Goal: Information Seeking & Learning: Compare options

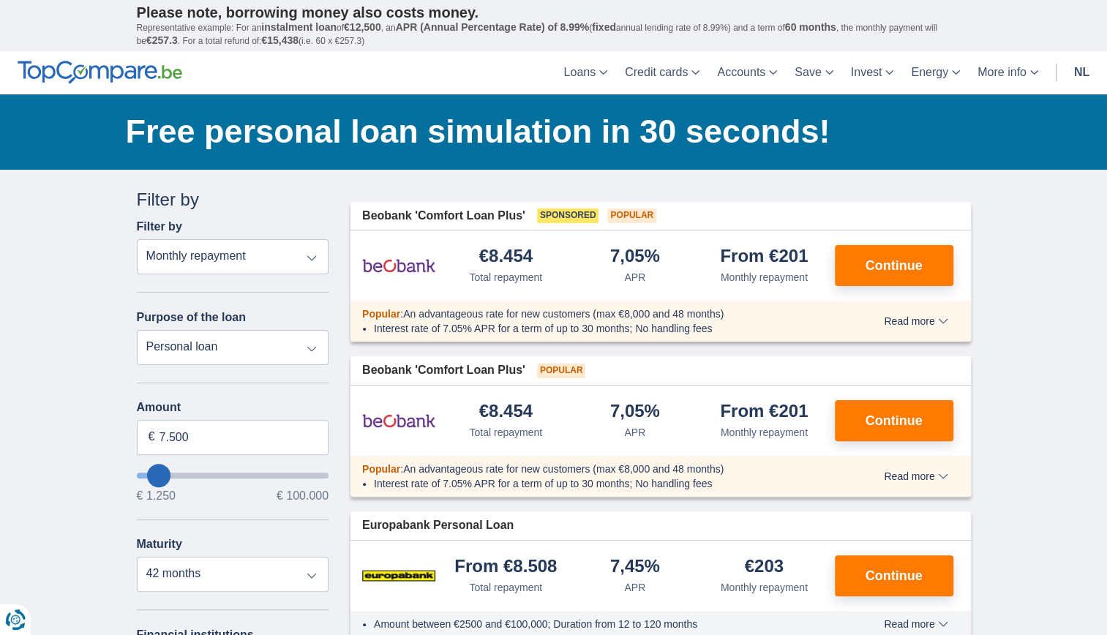
type input "9.250"
type input "12250"
type input "12.250"
select select "60"
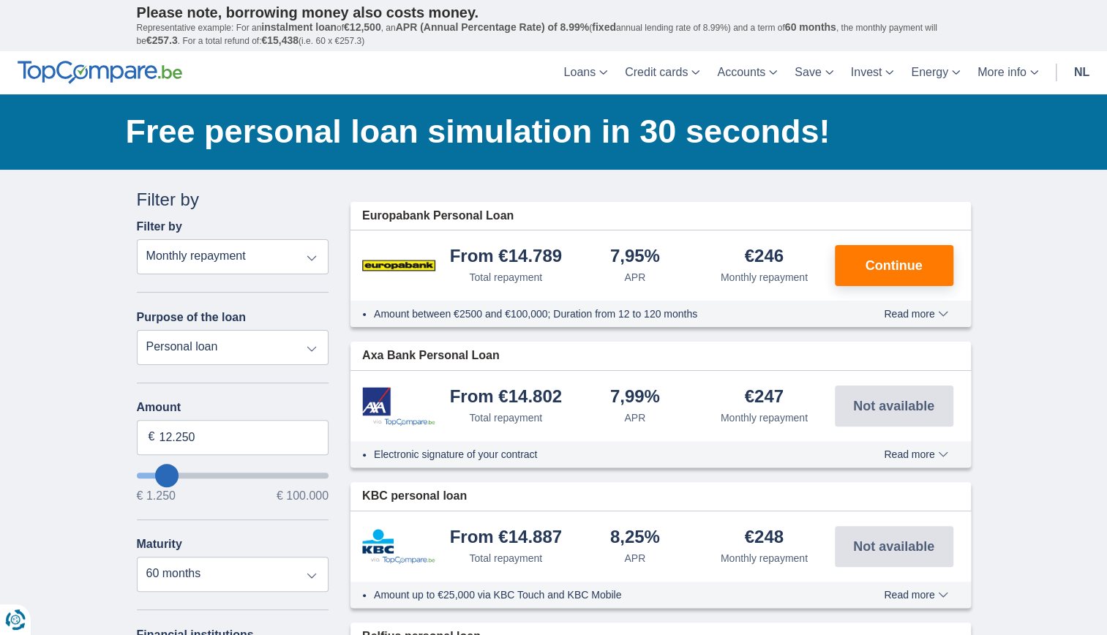
type input "11.250"
type input "11250"
type input "12.250"
type input "12250"
type input "13.250"
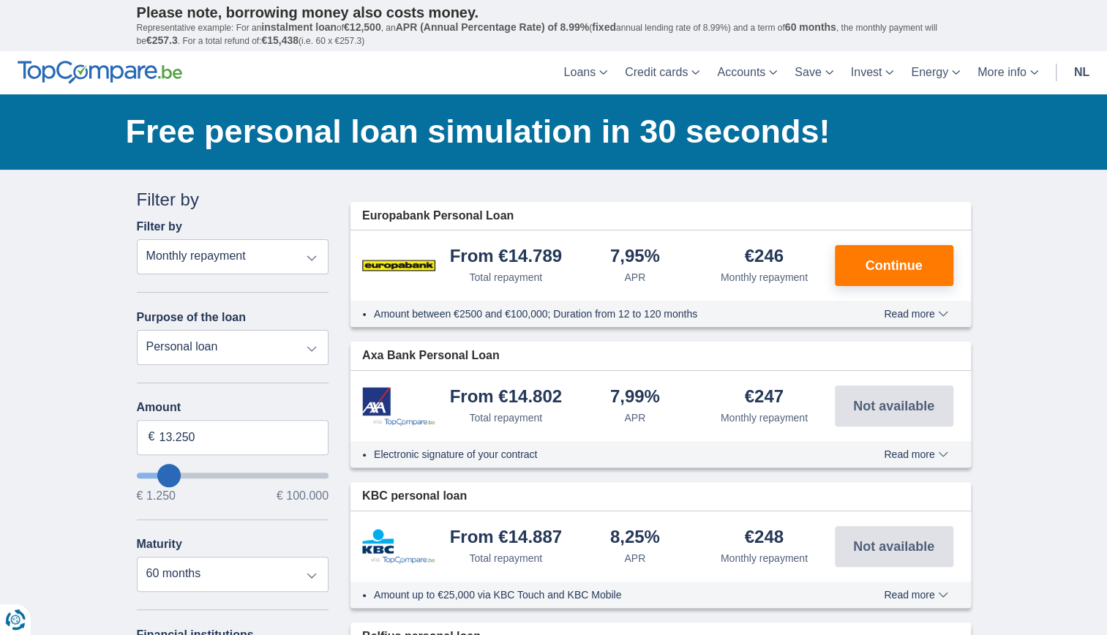
type input "16250"
type input "16.250"
select select "84"
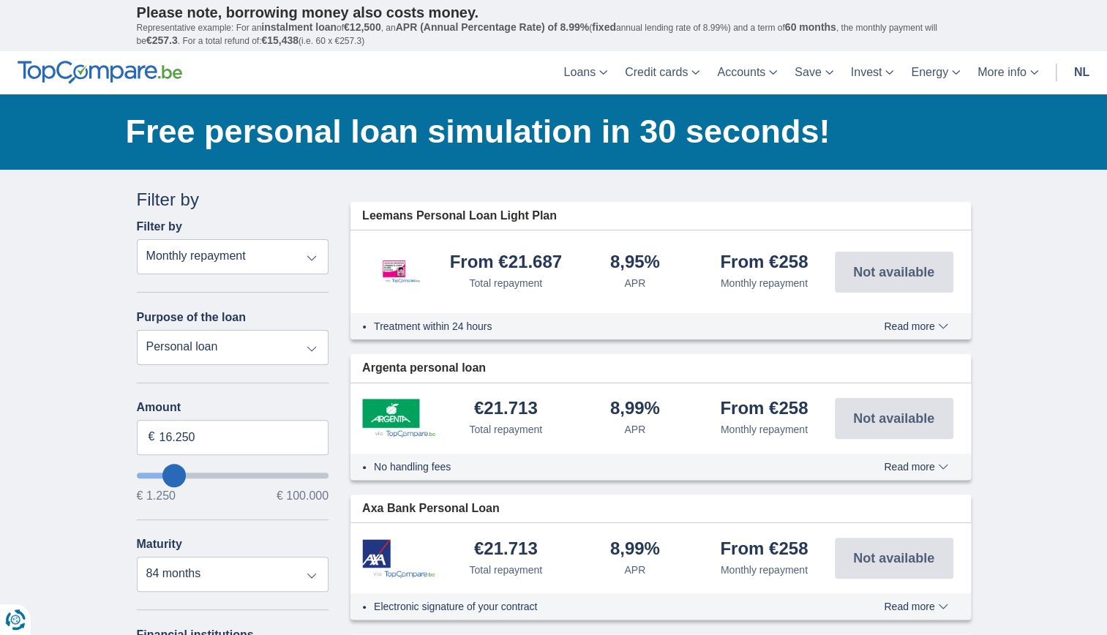
type input "17.250"
type input "18250"
type input "18.250"
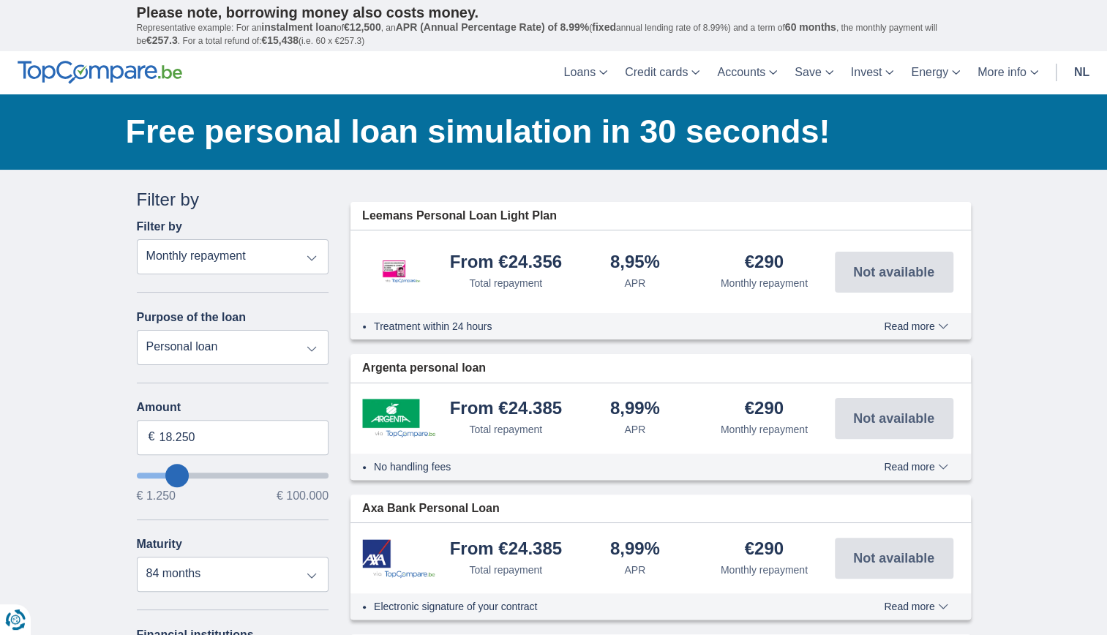
type input "19250"
type input "23.250"
type input "23250"
select select "120"
type input "24250"
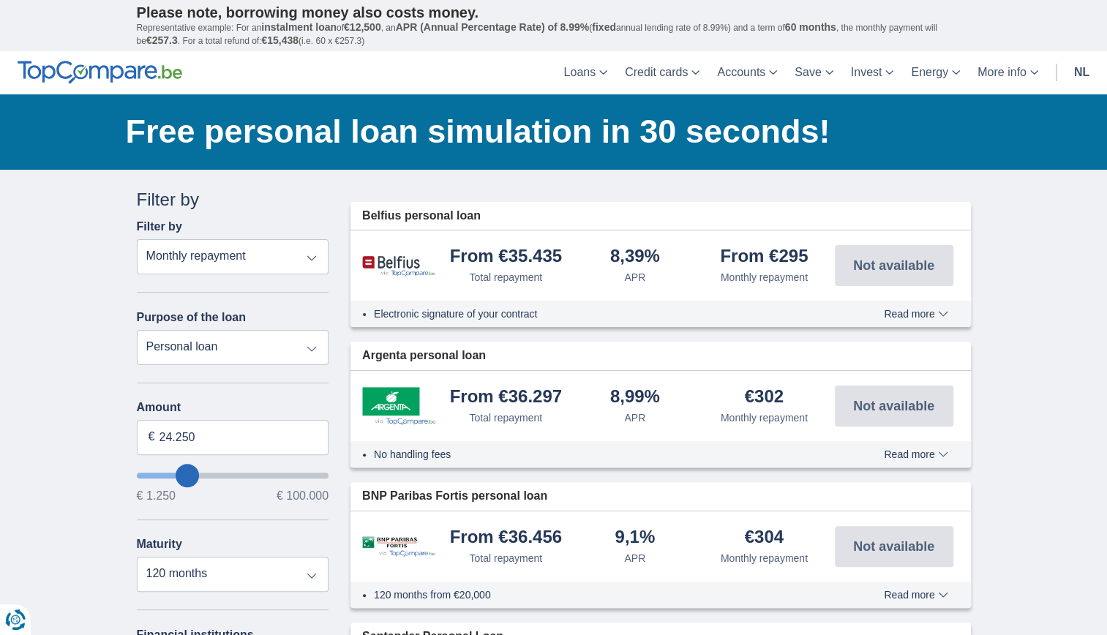
type input "28.250"
type input "28250"
type input "29.250"
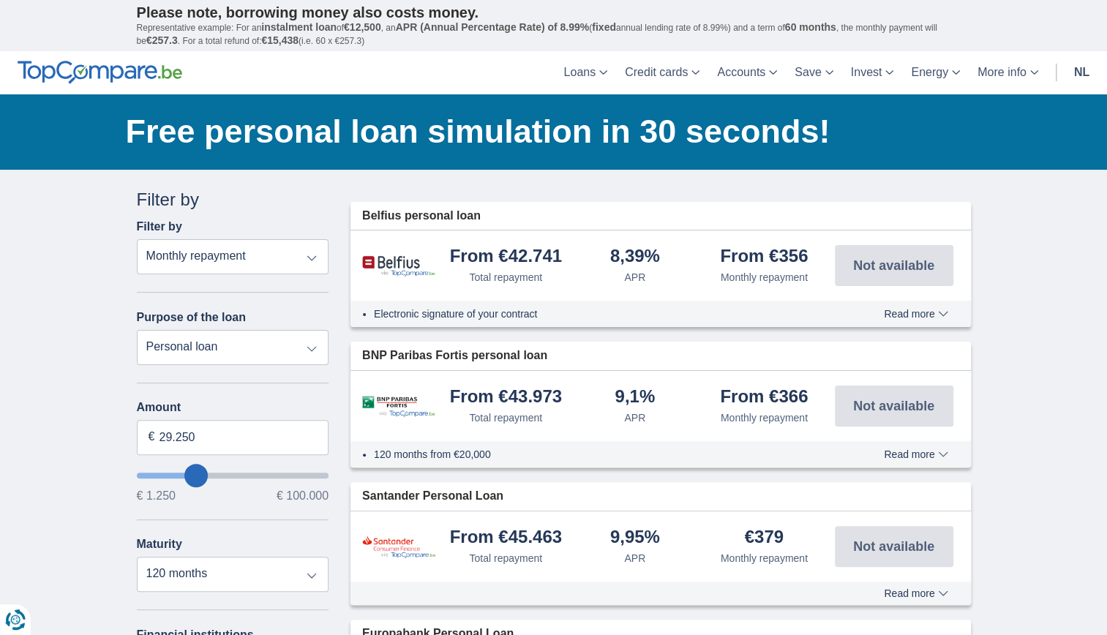
type input "31250"
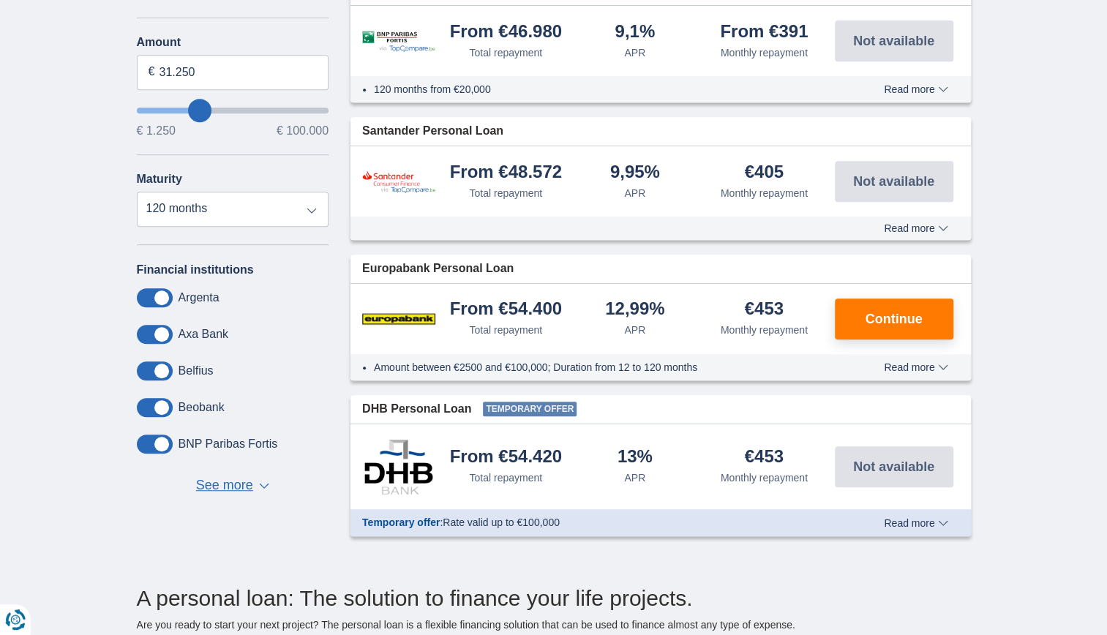
scroll to position [366, 0]
click at [225, 487] on span "See more" at bounding box center [224, 485] width 57 height 19
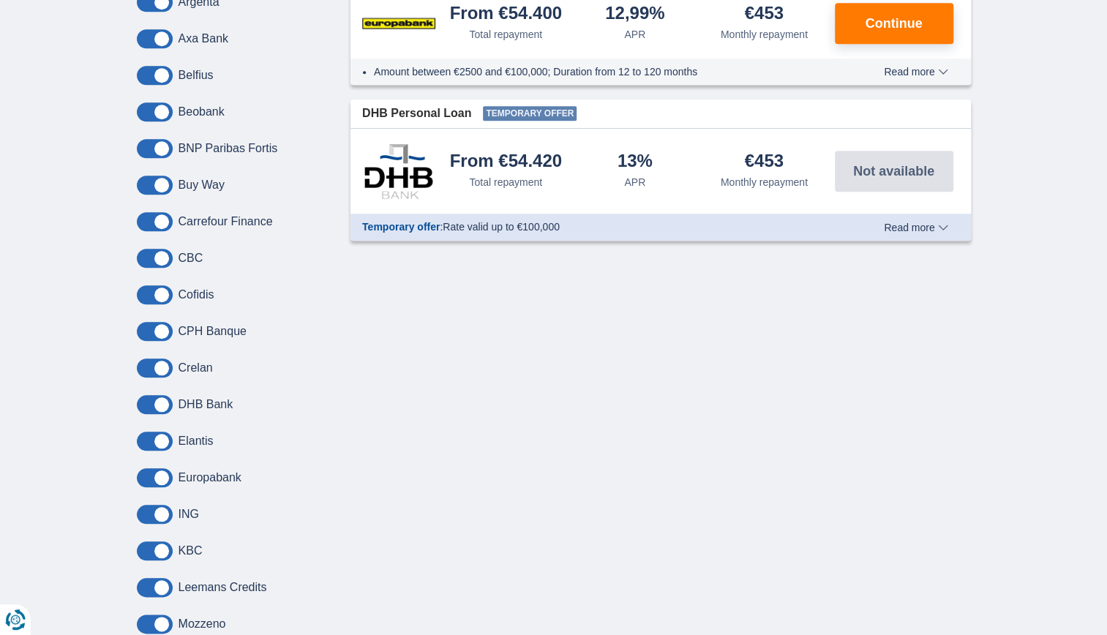
scroll to position [659, 0]
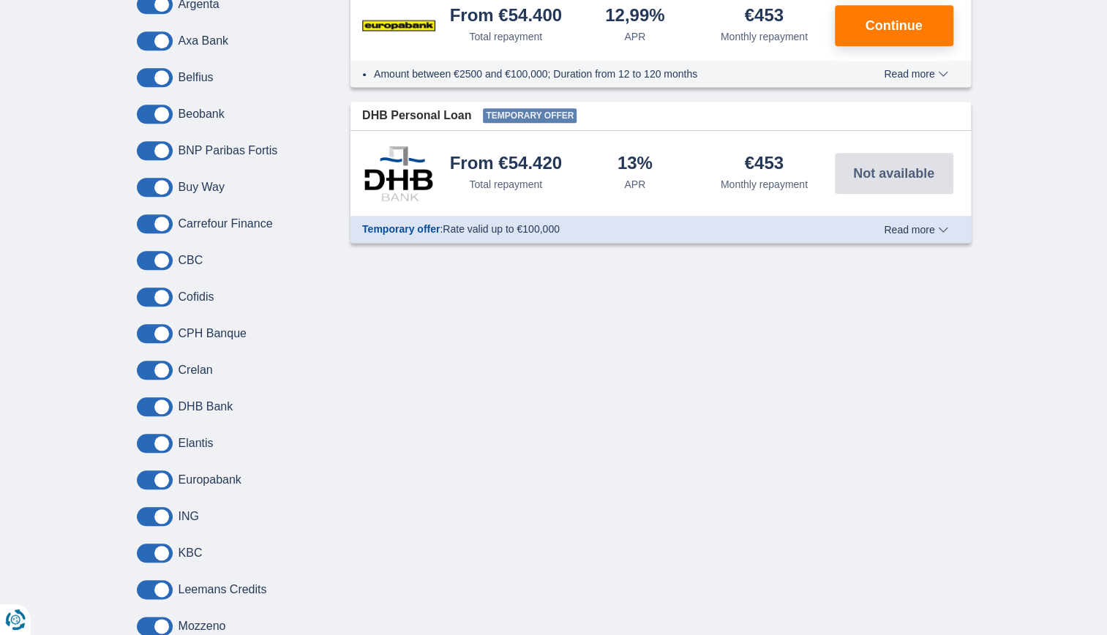
click at [911, 227] on span "Read more" at bounding box center [916, 230] width 64 height 10
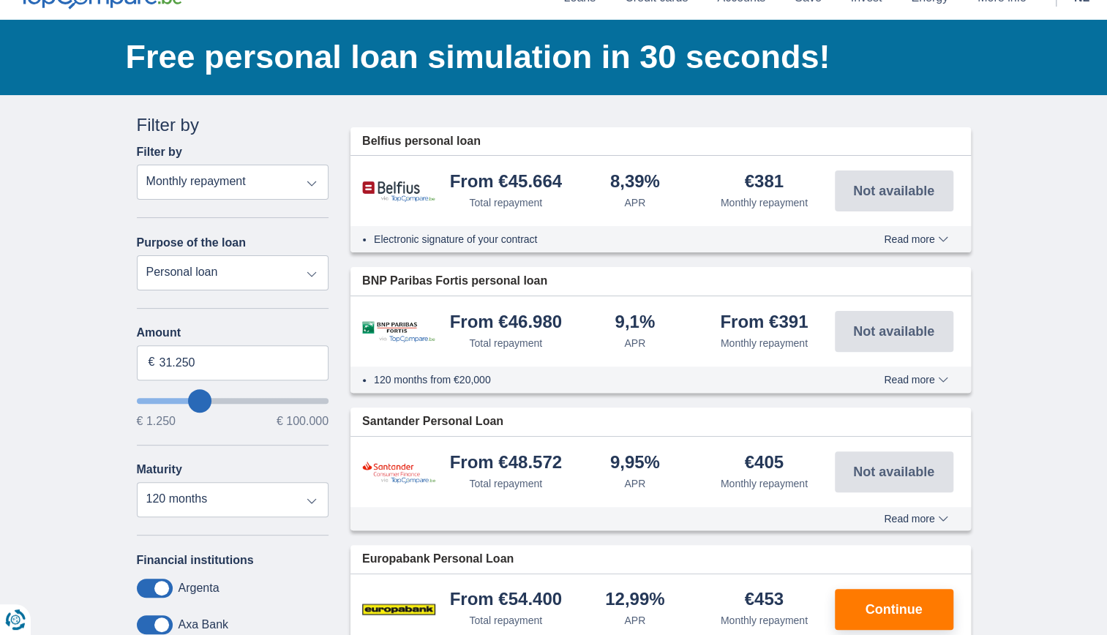
scroll to position [73, 0]
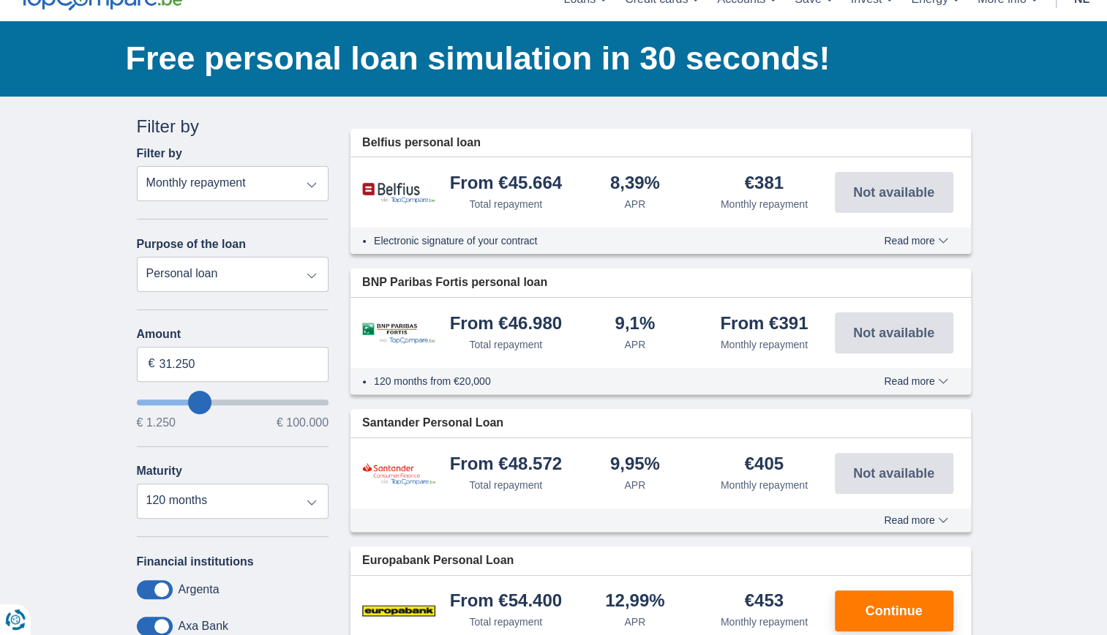
click at [317, 183] on select "Total repayment APR Monthly repayment" at bounding box center [233, 183] width 193 height 35
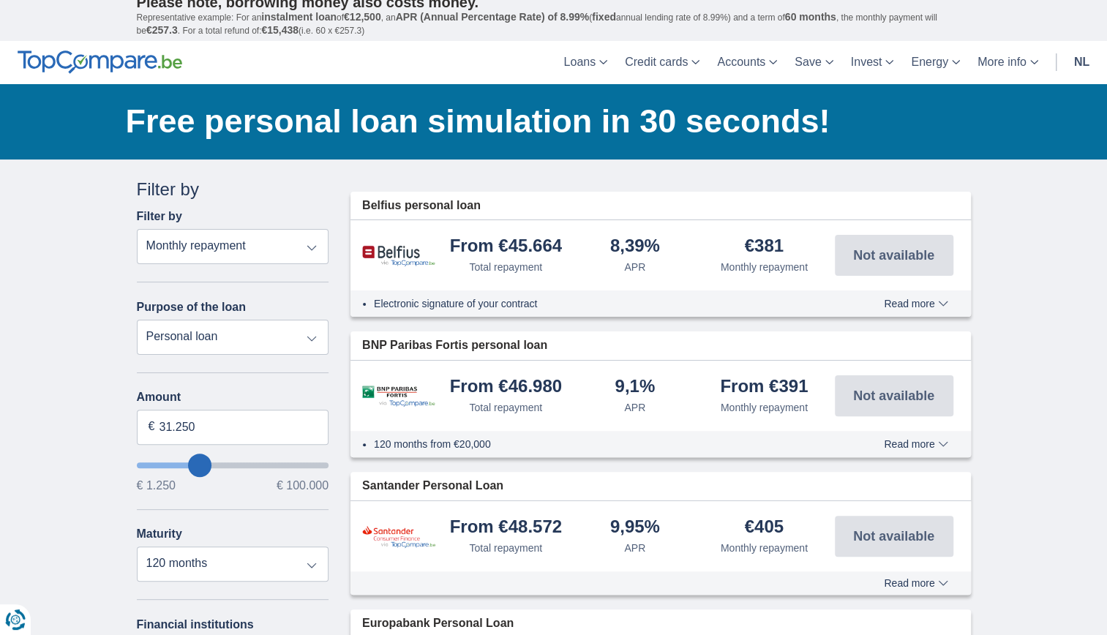
scroll to position [0, 0]
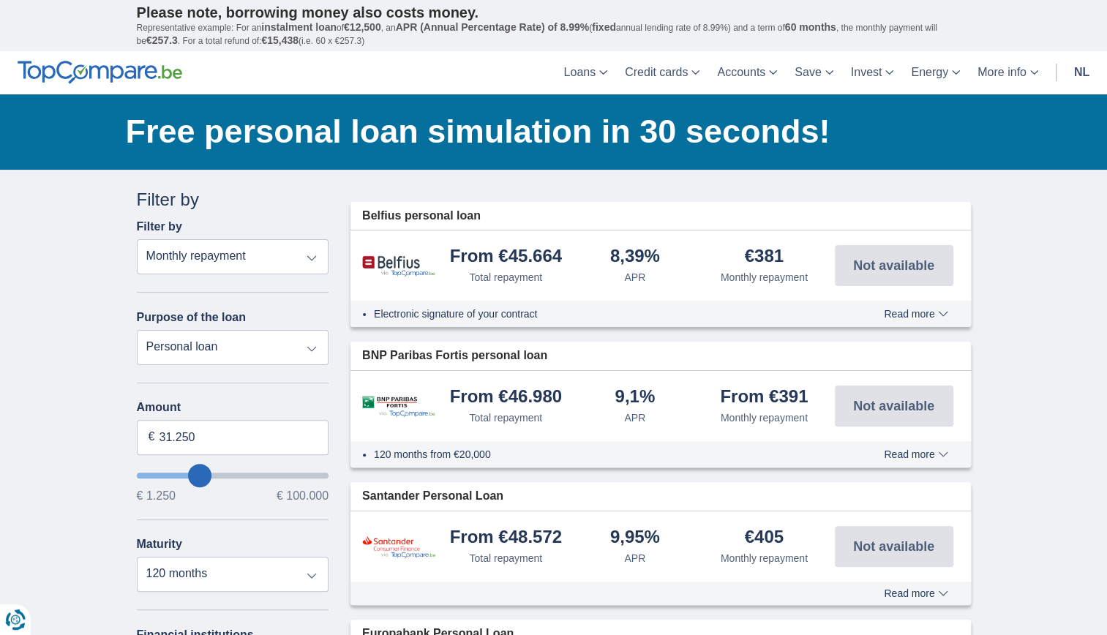
type input "29.250"
type input "28250"
type input "26.250"
type input "25250"
type input "23.250"
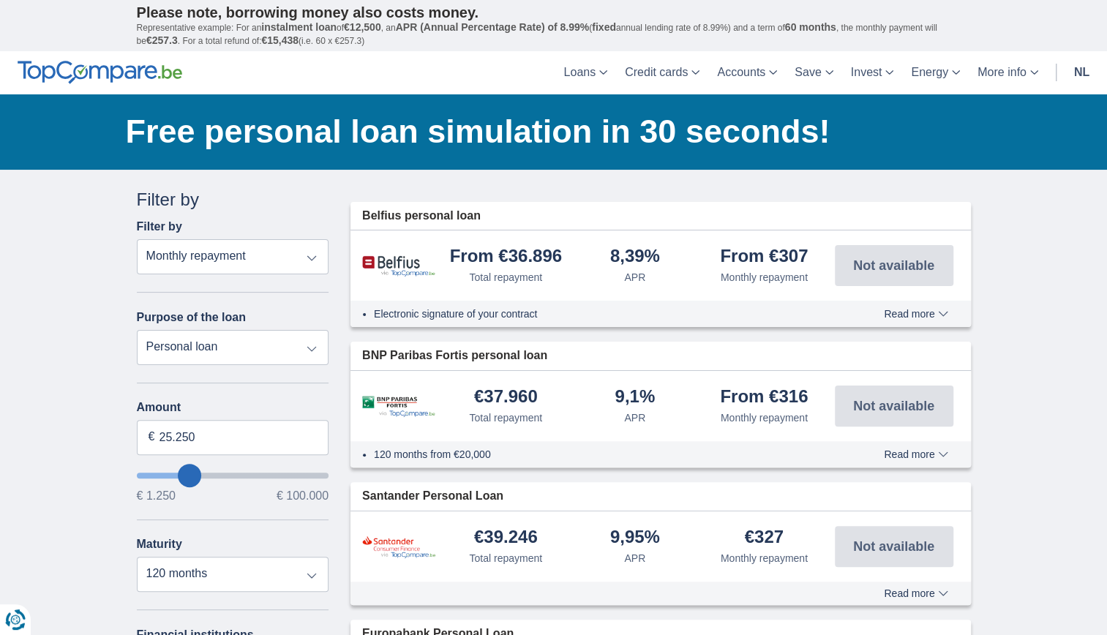
type input "23250"
type input "22.250"
type input "20250"
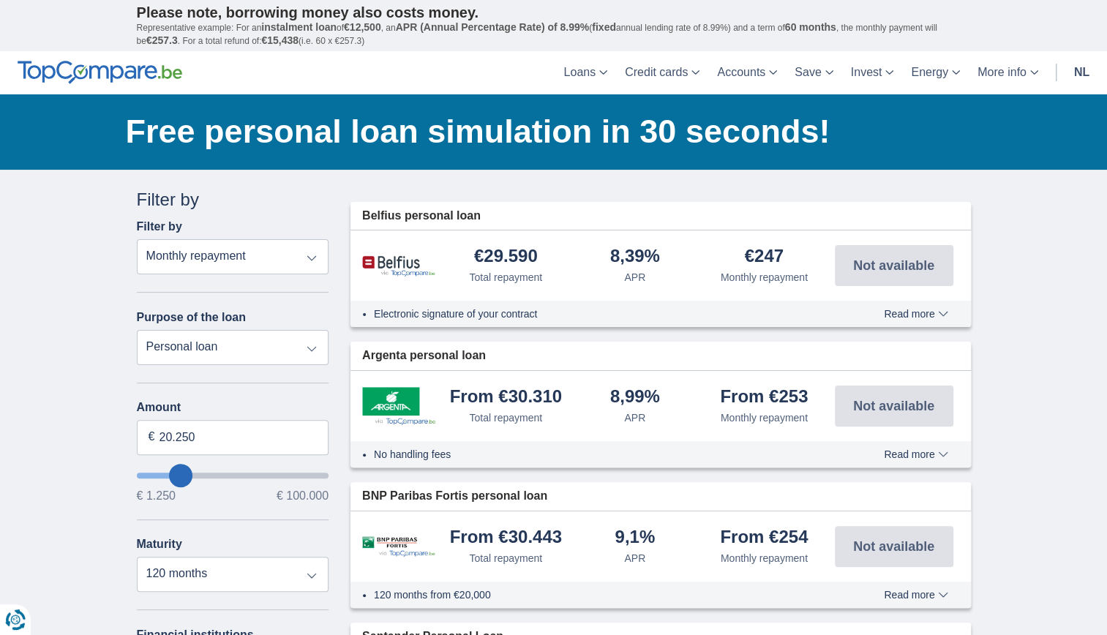
type input "19.250"
type input "19250"
select select "84"
type input "19250"
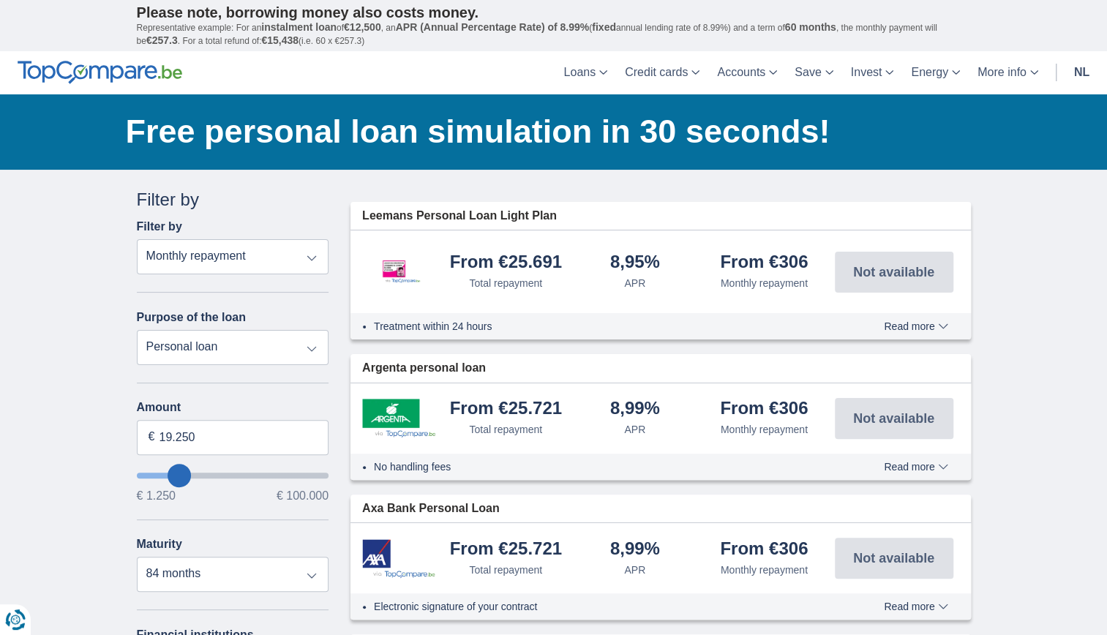
type input "15.250"
type input "14250"
type input "14.250"
select select "60"
